Goal: Transaction & Acquisition: Purchase product/service

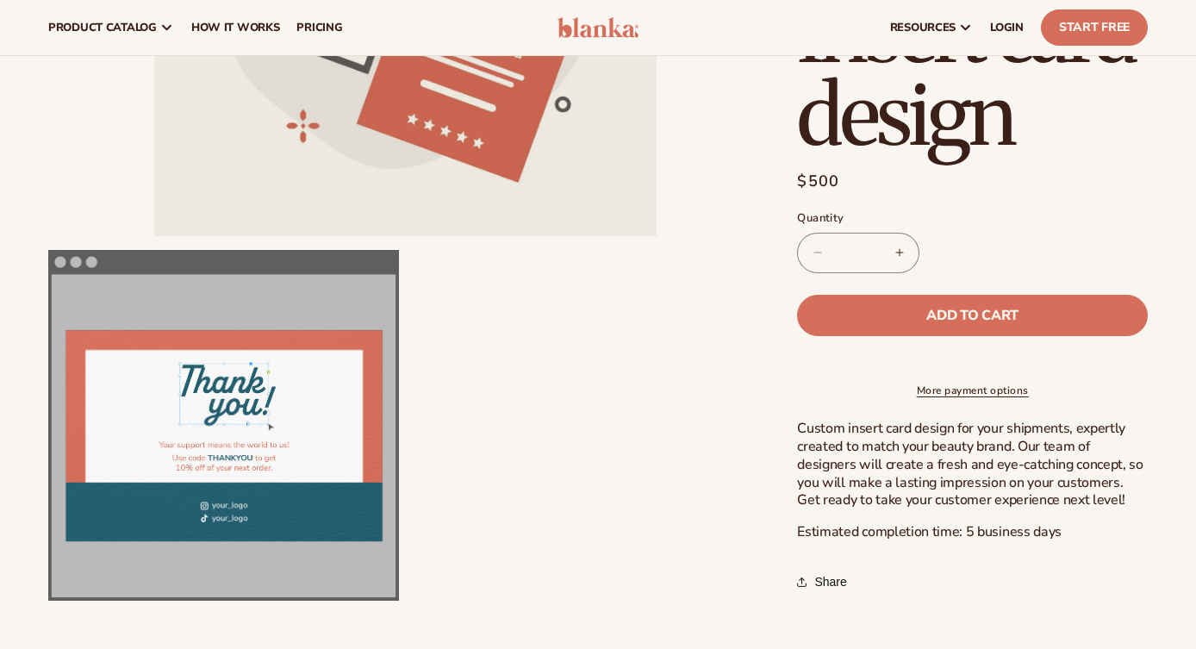
scroll to position [398, 0]
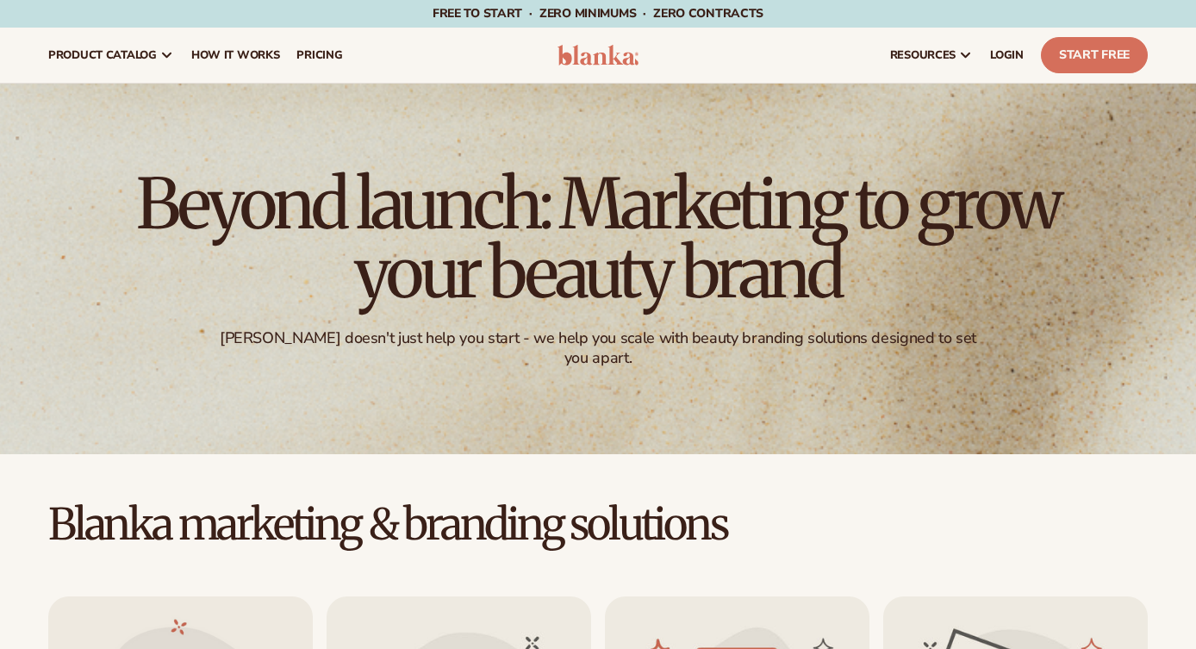
scroll to position [455, 0]
